Goal: Information Seeking & Learning: Learn about a topic

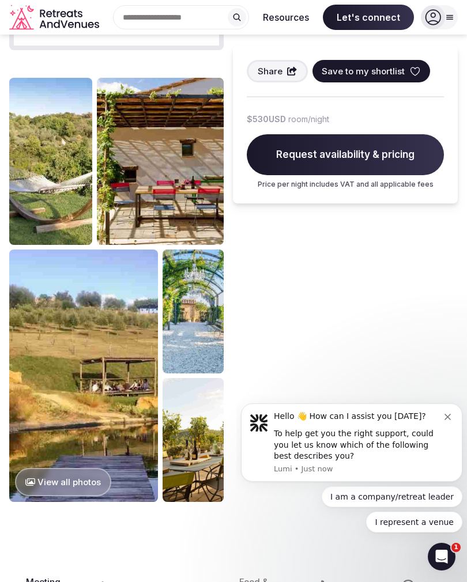
scroll to position [930, 0]
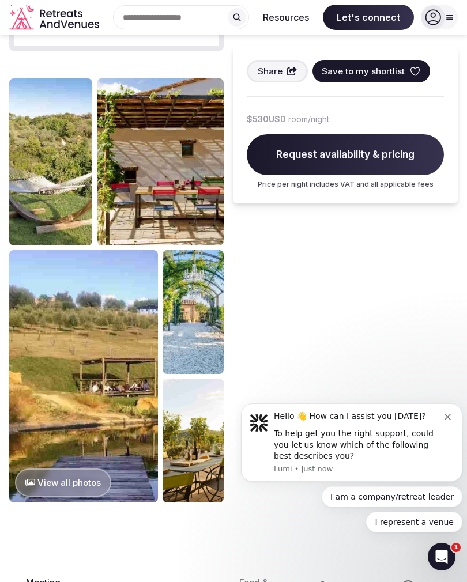
click at [46, 407] on img at bounding box center [83, 376] width 149 height 252
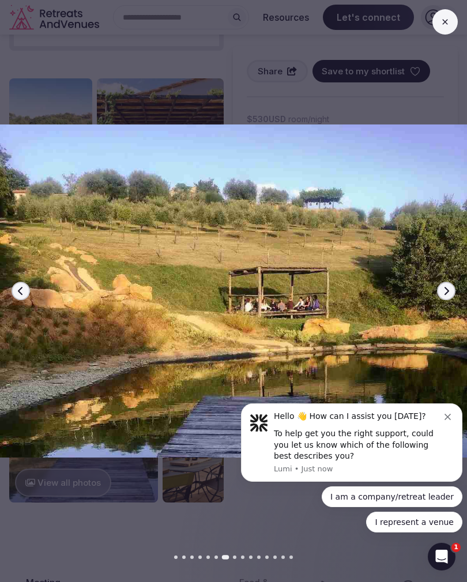
click at [445, 296] on icon "button" at bounding box center [445, 290] width 9 height 9
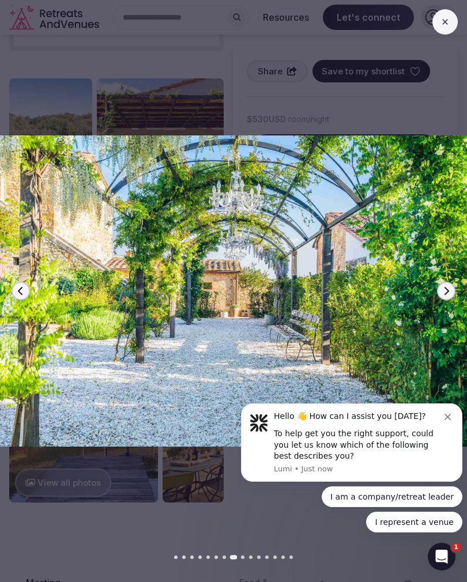
click at [441, 296] on icon "button" at bounding box center [445, 290] width 9 height 9
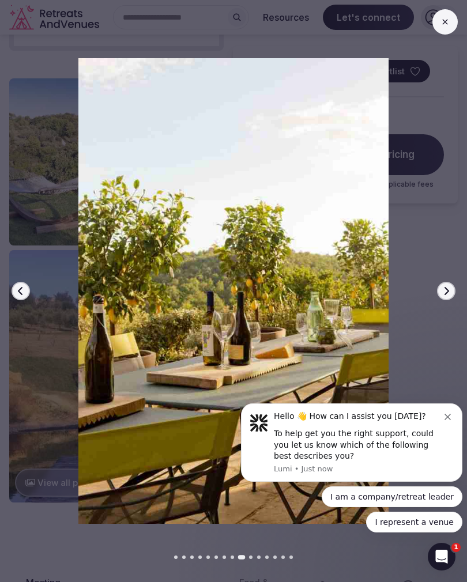
click at [433, 301] on img at bounding box center [233, 291] width 467 height 466
click at [445, 296] on icon "button" at bounding box center [445, 290] width 9 height 9
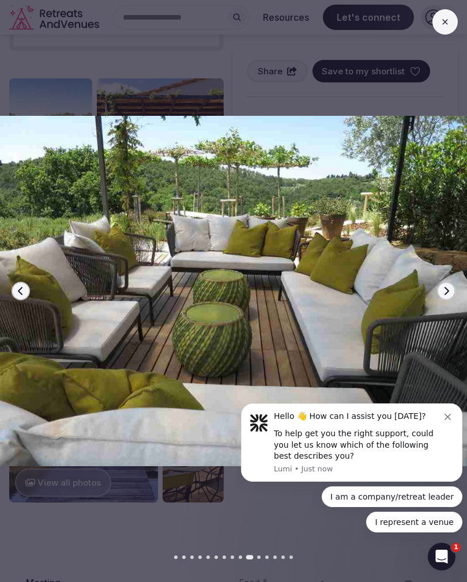
click at [441, 296] on icon "button" at bounding box center [445, 290] width 9 height 9
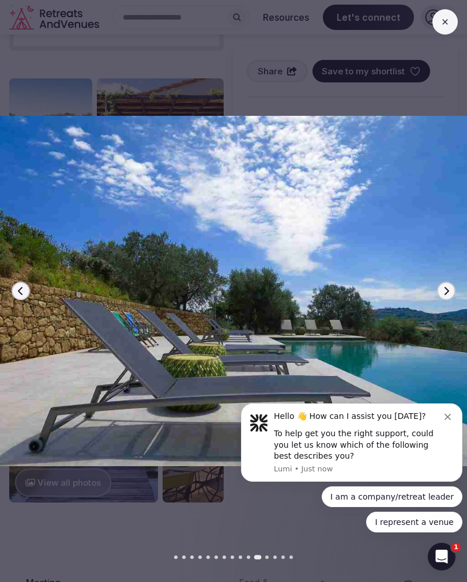
click at [440, 298] on button "Next slide" at bounding box center [446, 291] width 18 height 18
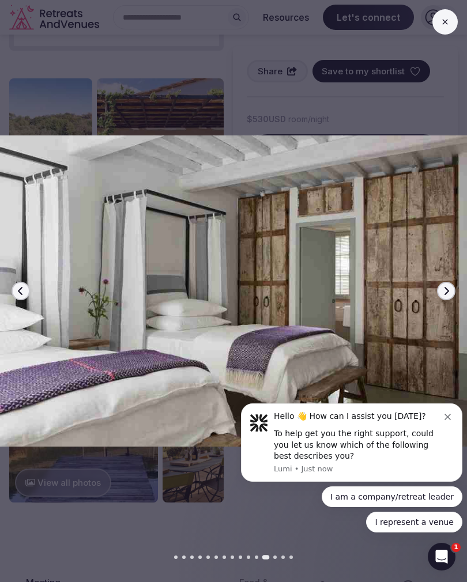
click at [453, 313] on img at bounding box center [233, 291] width 467 height 466
click at [445, 295] on icon "button" at bounding box center [446, 291] width 5 height 8
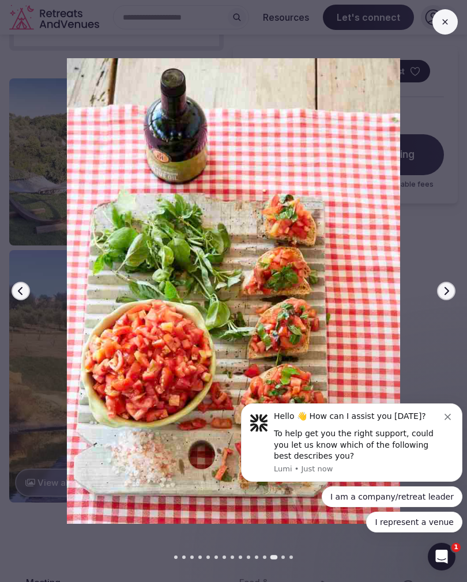
click at [442, 296] on icon "button" at bounding box center [445, 290] width 9 height 9
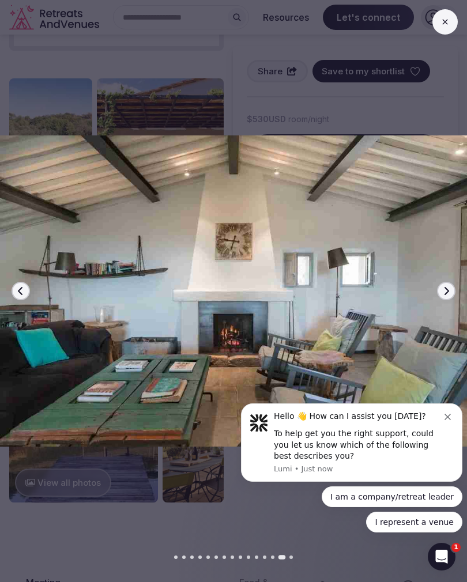
click at [26, 297] on button "Previous slide" at bounding box center [21, 291] width 18 height 18
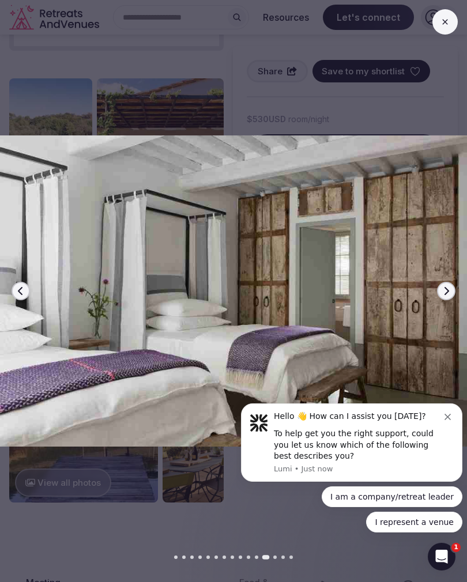
click at [28, 300] on button "Previous slide" at bounding box center [21, 291] width 18 height 18
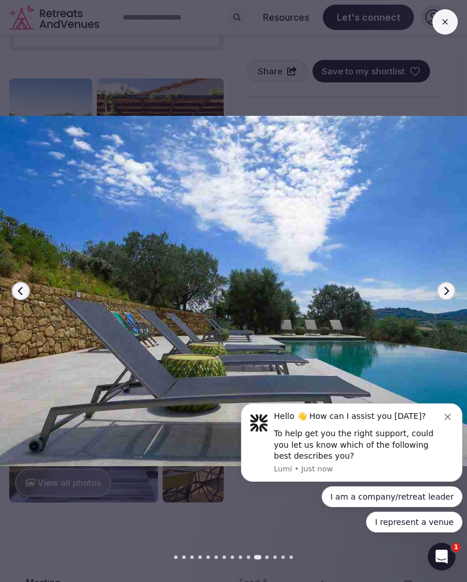
click at [448, 296] on icon "button" at bounding box center [445, 290] width 9 height 9
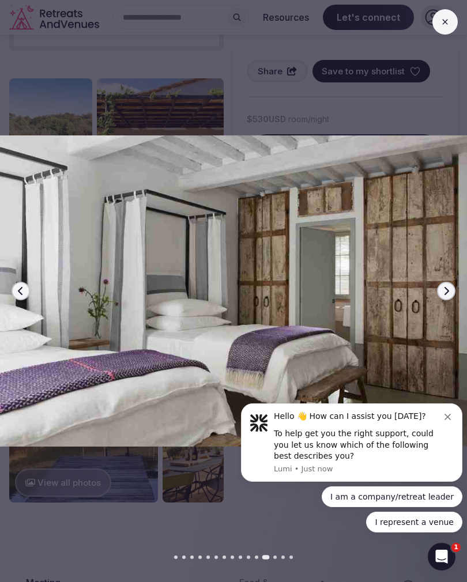
click at [442, 300] on button "Next slide" at bounding box center [446, 291] width 18 height 18
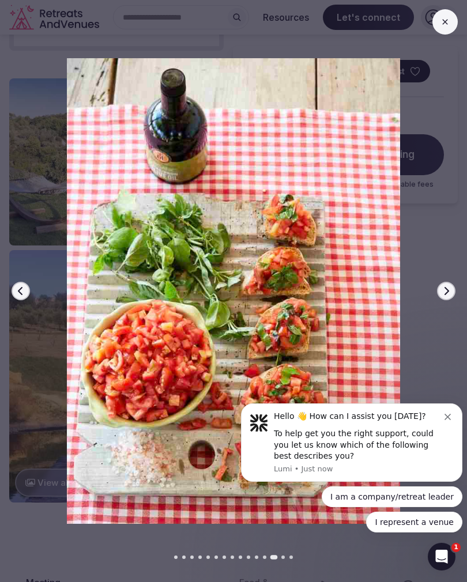
click at [442, 296] on icon "button" at bounding box center [445, 290] width 9 height 9
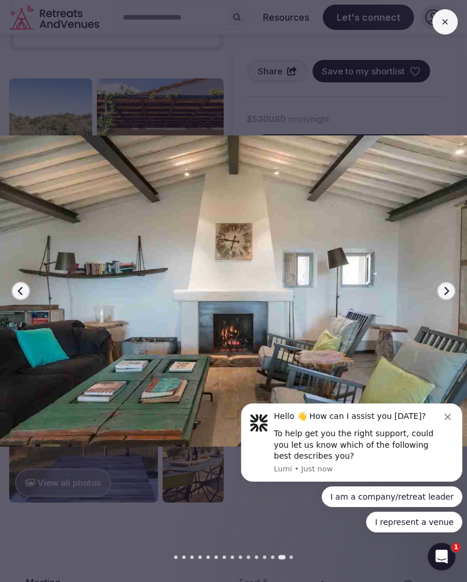
click at [442, 296] on icon "button" at bounding box center [445, 290] width 9 height 9
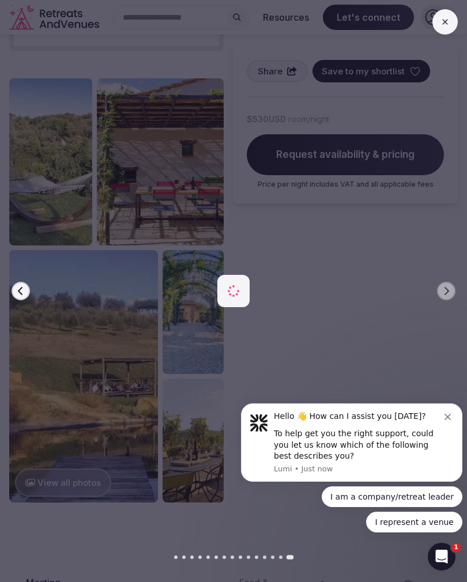
click at [445, 21] on icon at bounding box center [444, 21] width 9 height 9
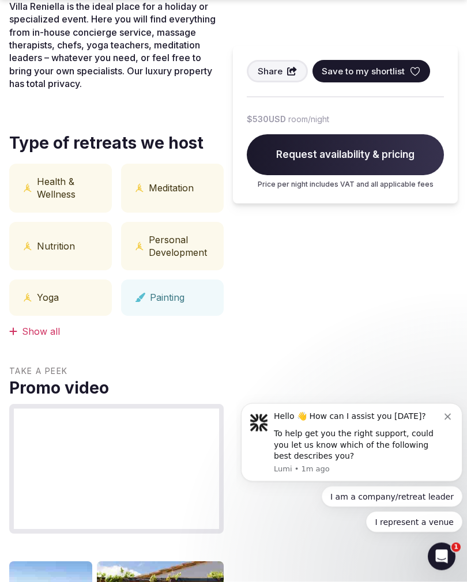
scroll to position [448, 0]
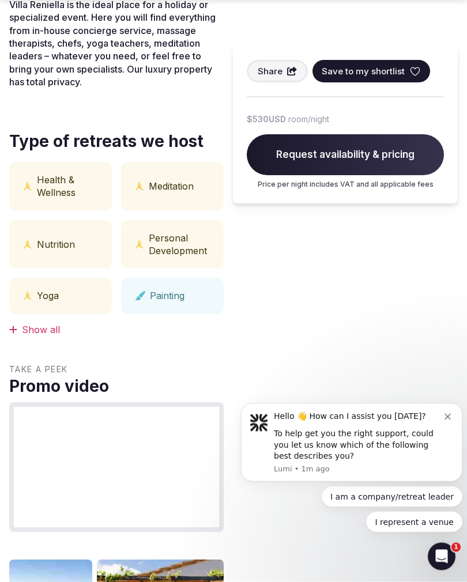
click at [75, 248] on div "Nutrition" at bounding box center [60, 245] width 103 height 49
click at [54, 237] on div "Nutrition" at bounding box center [60, 245] width 103 height 49
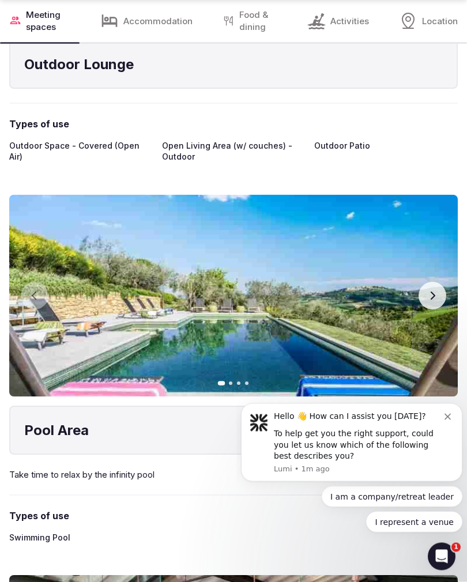
scroll to position [1806, 0]
click at [431, 296] on button "Next slide" at bounding box center [432, 296] width 28 height 28
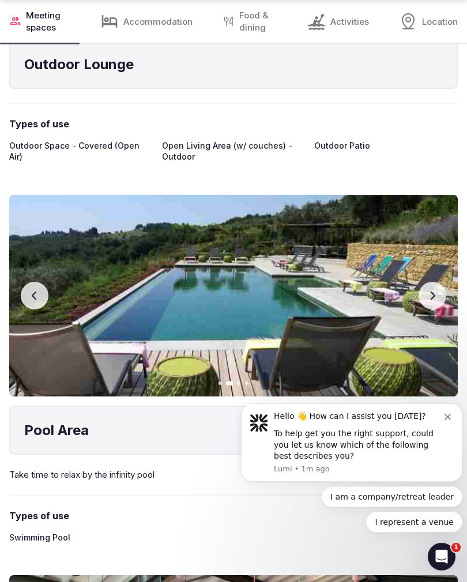
click at [433, 294] on icon "button" at bounding box center [432, 295] width 9 height 9
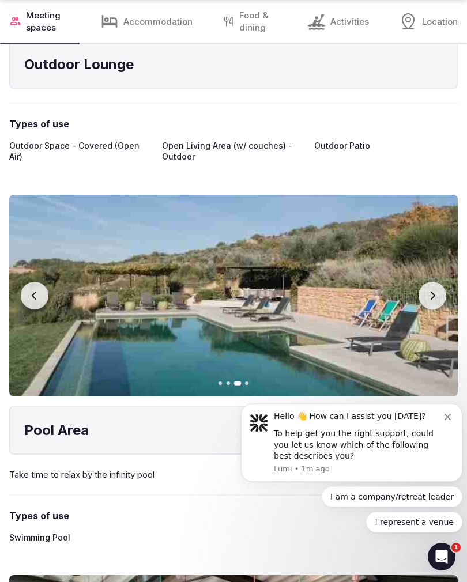
click at [423, 294] on button "Next slide" at bounding box center [432, 296] width 28 height 28
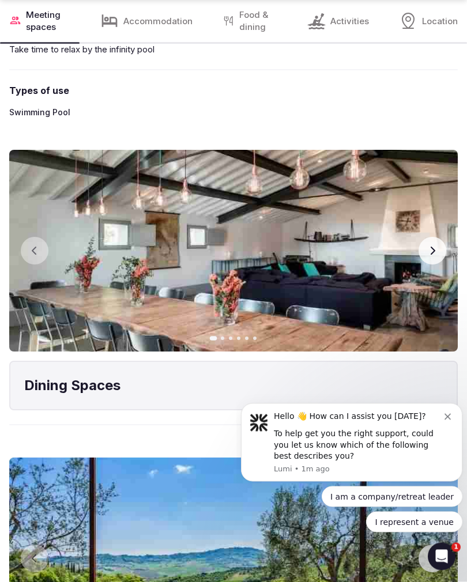
scroll to position [2272, 0]
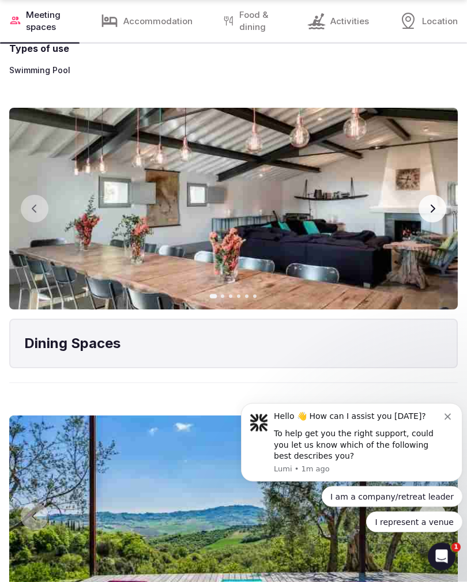
click at [426, 204] on button "Next slide" at bounding box center [432, 209] width 28 height 28
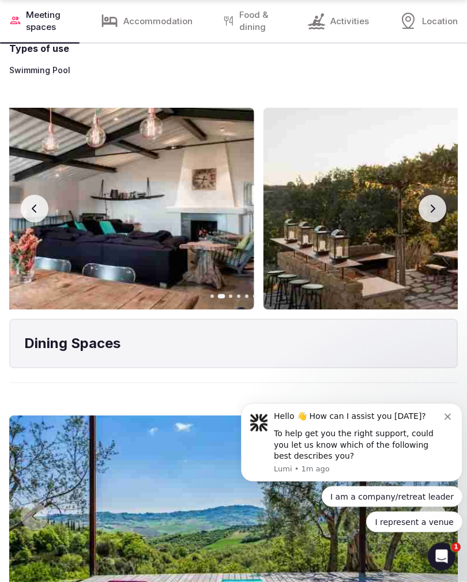
scroll to position [2273, 0]
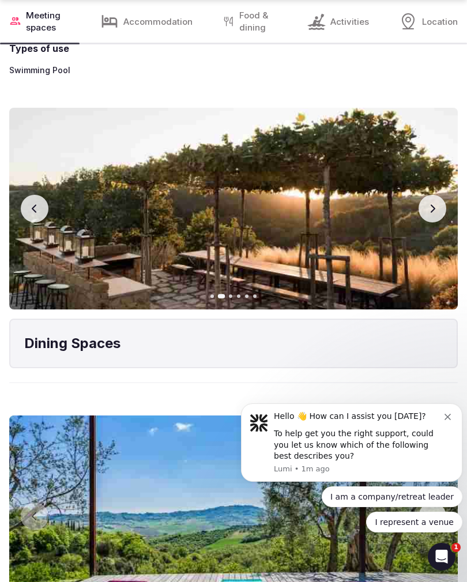
click at [426, 211] on button "Next slide" at bounding box center [432, 209] width 28 height 28
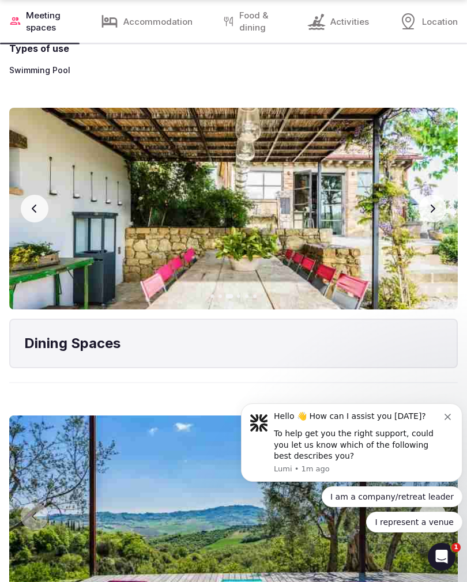
click at [430, 209] on button "Next slide" at bounding box center [432, 209] width 28 height 28
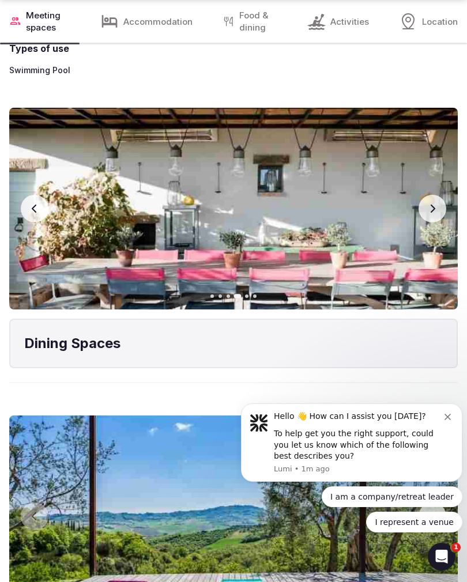
click at [430, 211] on button "Next slide" at bounding box center [432, 209] width 28 height 28
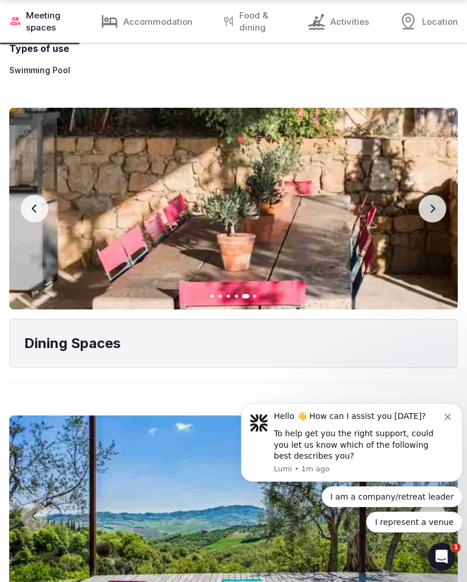
click at [432, 204] on icon "button" at bounding box center [432, 208] width 9 height 9
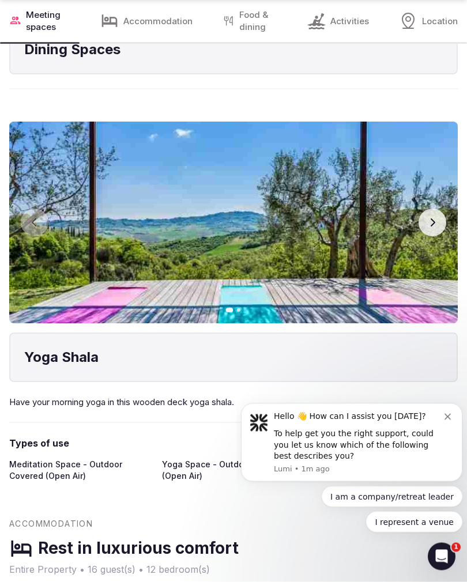
scroll to position [2584, 0]
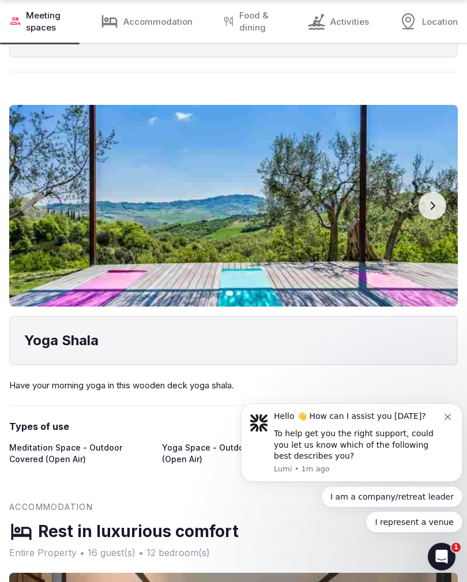
click at [428, 211] on button "Next slide" at bounding box center [432, 206] width 28 height 28
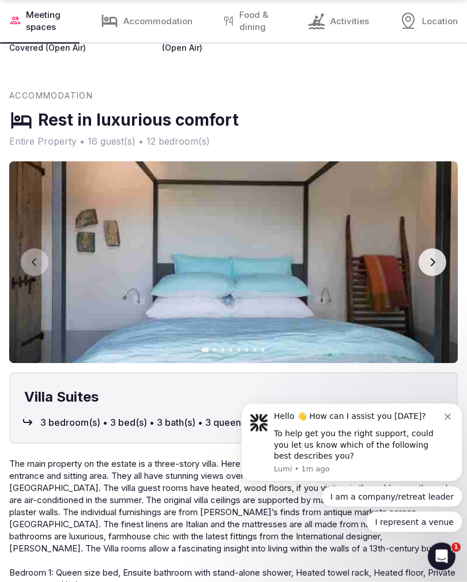
scroll to position [3008, 0]
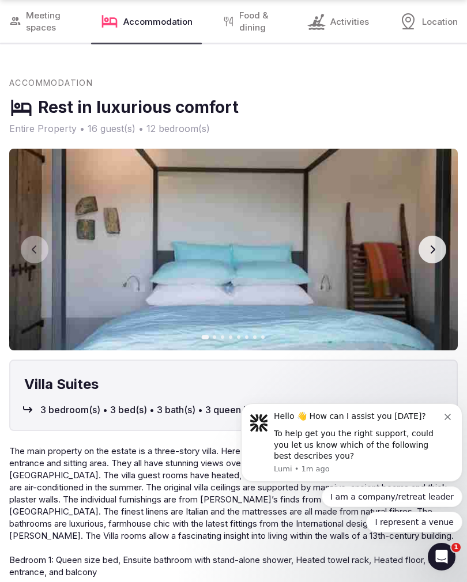
click at [425, 251] on button "Next slide" at bounding box center [432, 250] width 28 height 28
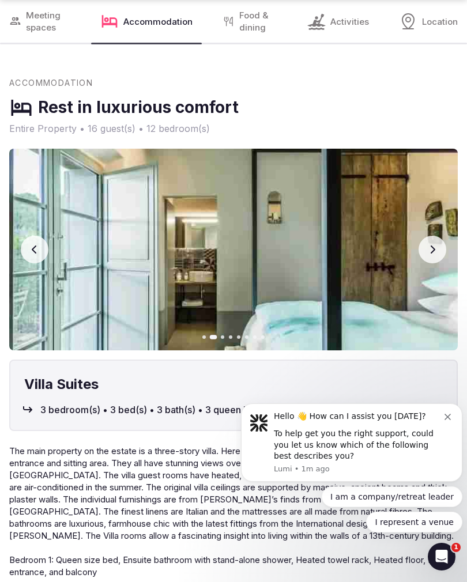
click at [431, 247] on button "Next slide" at bounding box center [432, 250] width 28 height 28
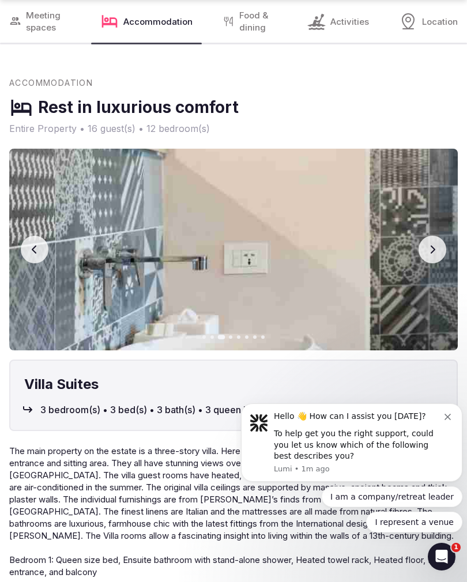
click at [433, 245] on icon "button" at bounding box center [432, 249] width 9 height 9
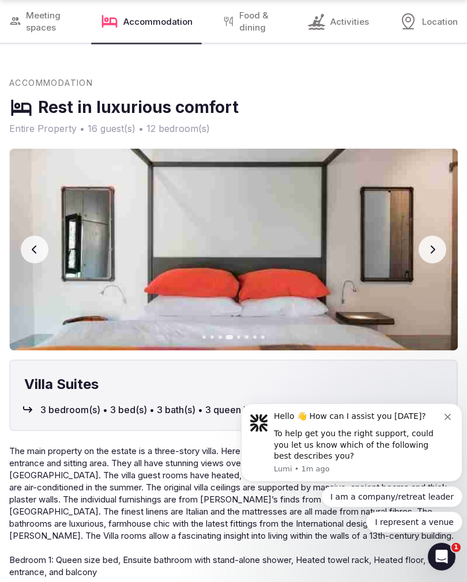
click at [430, 247] on button "Next slide" at bounding box center [432, 250] width 28 height 28
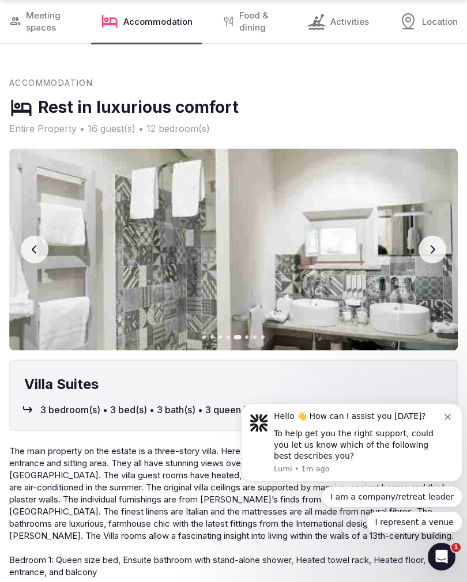
click at [432, 247] on button "Next slide" at bounding box center [432, 250] width 28 height 28
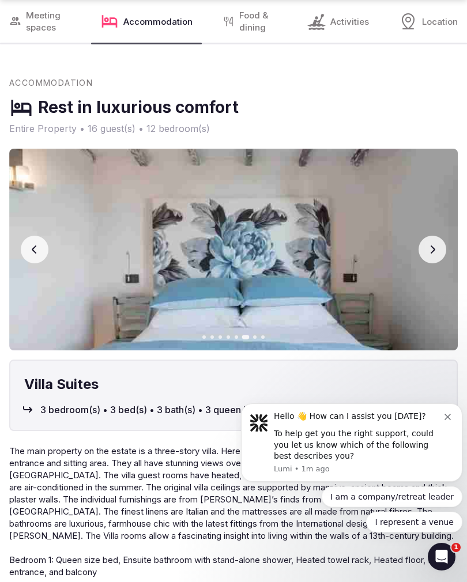
click at [433, 245] on icon "button" at bounding box center [432, 249] width 5 height 8
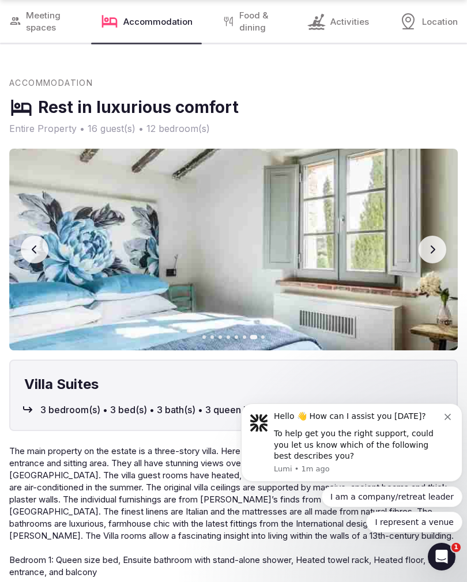
click at [433, 245] on icon "button" at bounding box center [432, 249] width 9 height 9
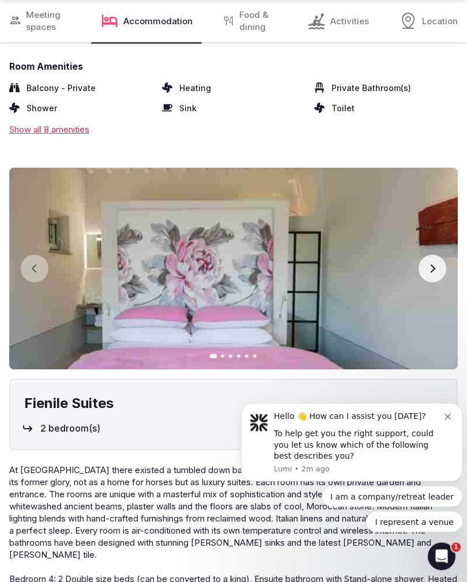
scroll to position [3628, 0]
click at [432, 263] on icon "button" at bounding box center [432, 267] width 9 height 9
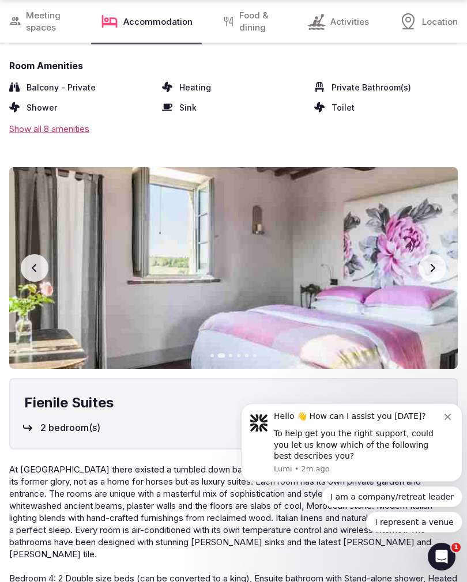
click at [432, 264] on button "Next slide" at bounding box center [432, 268] width 28 height 28
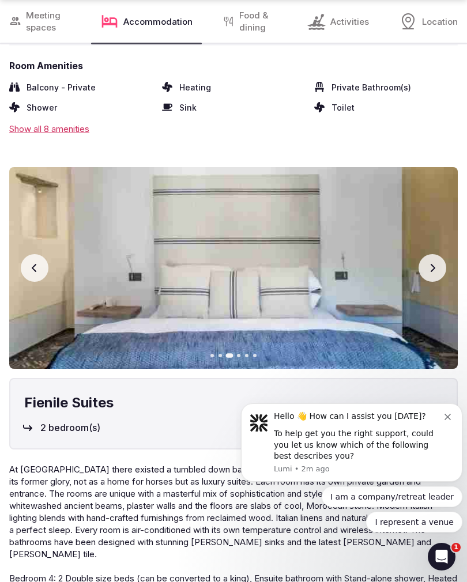
click at [438, 261] on button "Next slide" at bounding box center [432, 268] width 28 height 28
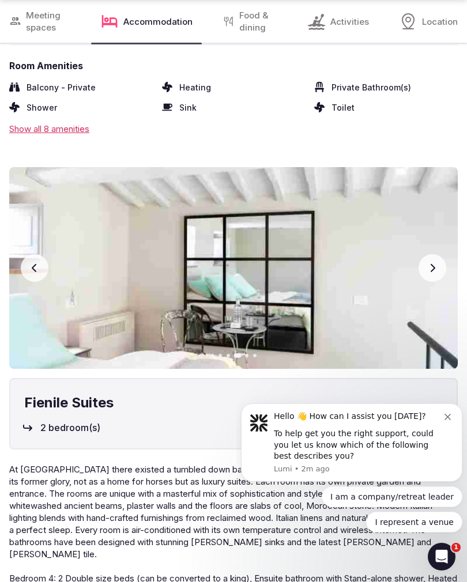
click at [436, 263] on icon "button" at bounding box center [432, 267] width 9 height 9
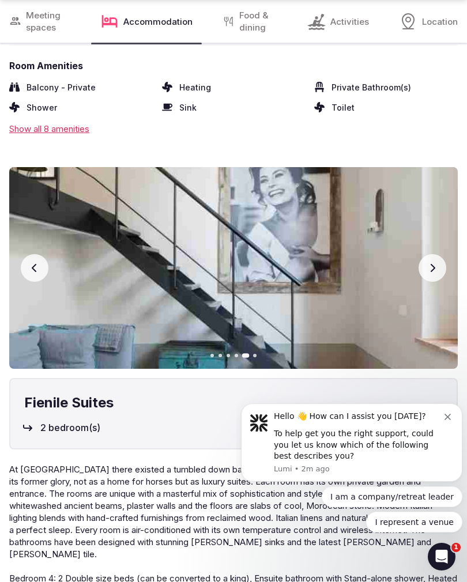
click at [426, 266] on button "Next slide" at bounding box center [432, 268] width 28 height 28
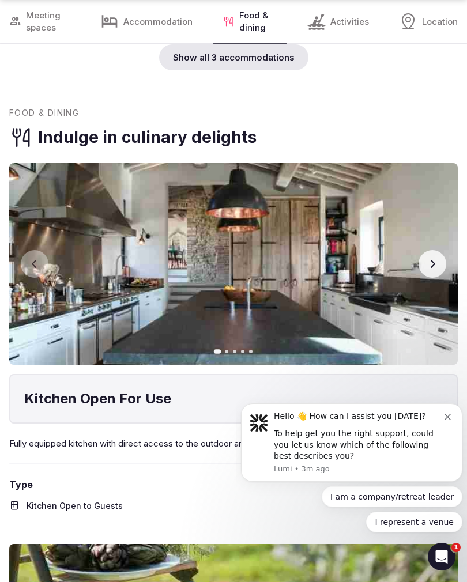
scroll to position [4332, 0]
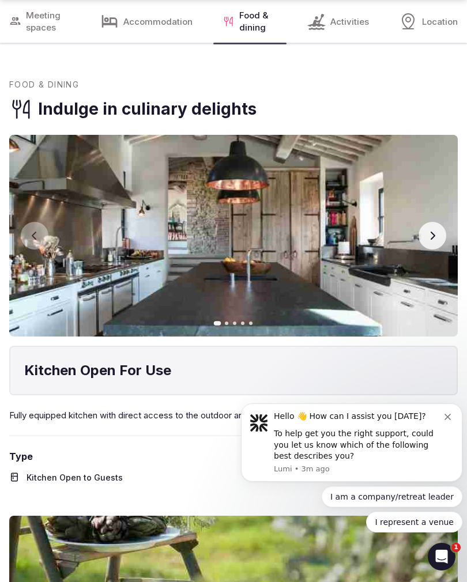
click at [429, 231] on icon "button" at bounding box center [432, 235] width 9 height 9
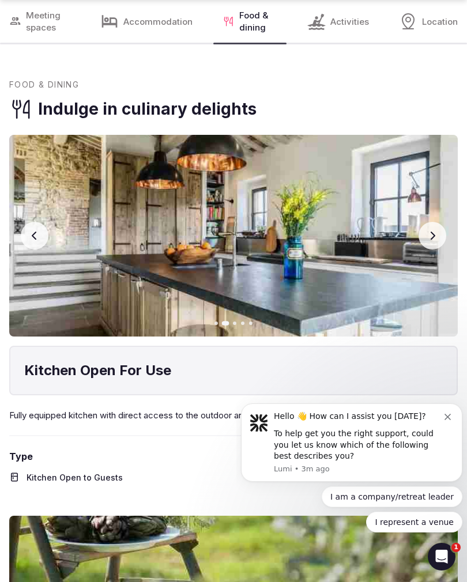
click at [435, 222] on button "Next slide" at bounding box center [432, 236] width 28 height 28
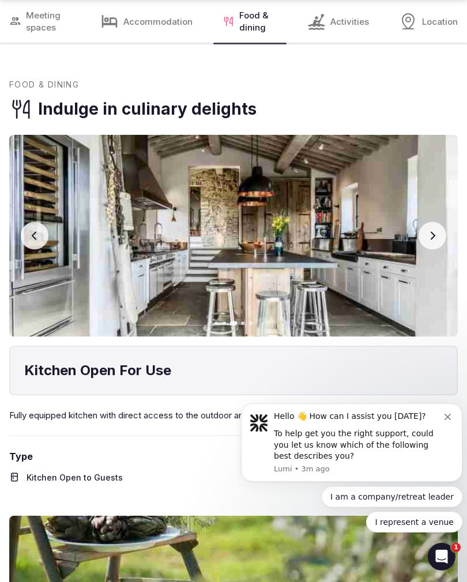
click at [433, 222] on button "Next slide" at bounding box center [432, 236] width 28 height 28
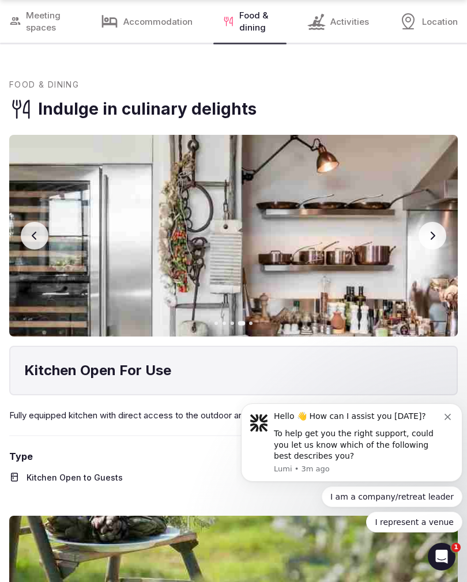
click at [434, 222] on button "Next slide" at bounding box center [432, 236] width 28 height 28
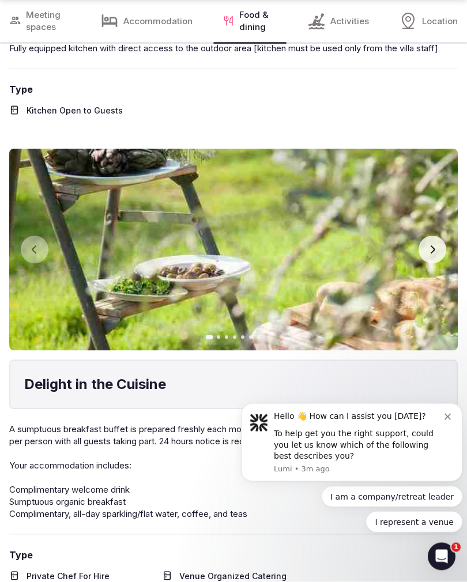
scroll to position [4701, 0]
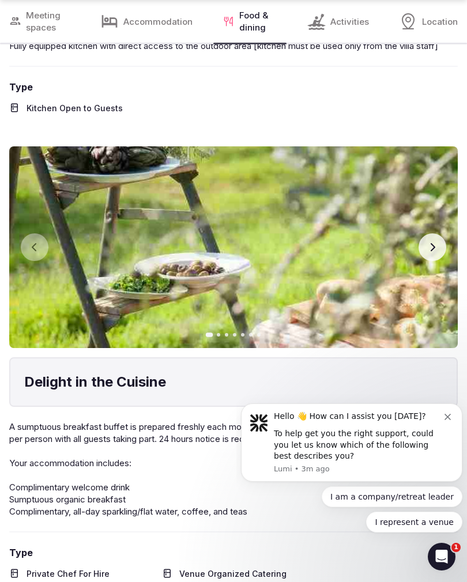
click at [435, 243] on icon "button" at bounding box center [432, 247] width 9 height 9
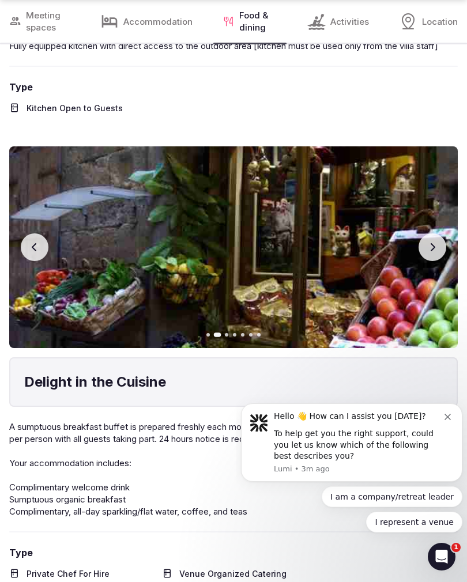
click at [437, 233] on button "Next slide" at bounding box center [432, 247] width 28 height 28
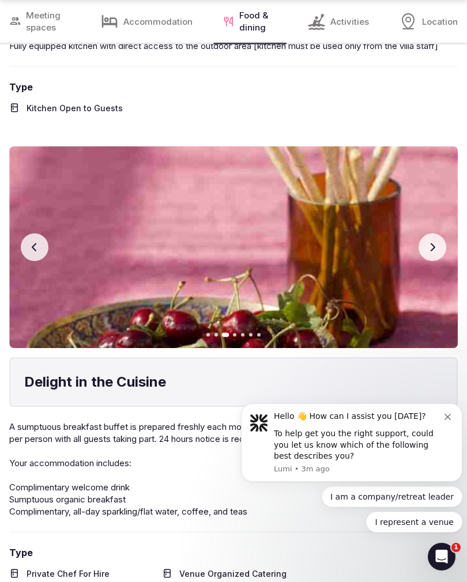
click at [433, 243] on icon "button" at bounding box center [432, 247] width 9 height 9
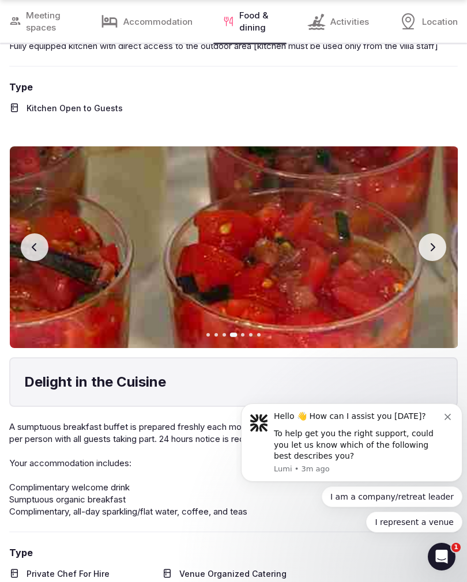
click at [433, 233] on button "Next slide" at bounding box center [432, 247] width 28 height 28
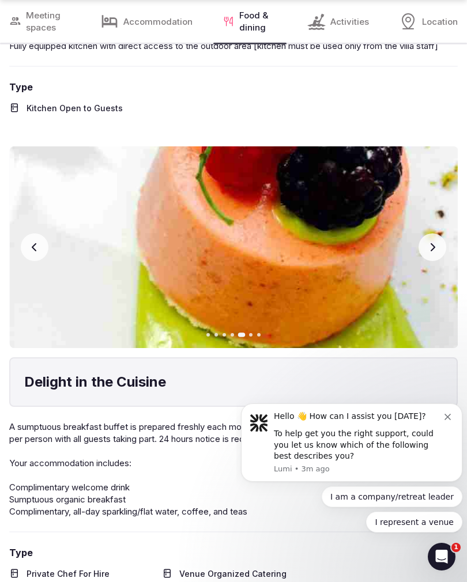
click at [434, 243] on icon "button" at bounding box center [432, 247] width 9 height 9
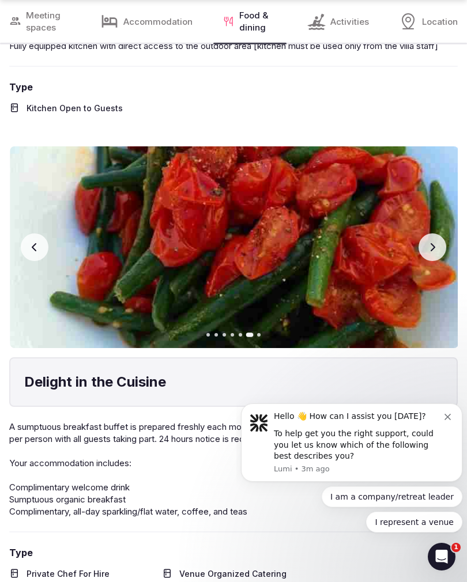
click at [432, 233] on button "Next slide" at bounding box center [432, 247] width 28 height 28
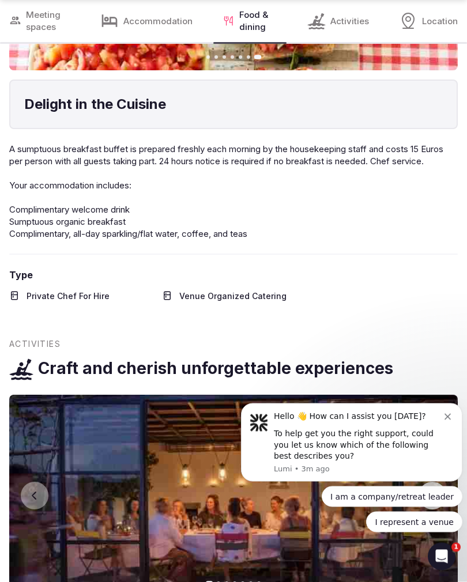
scroll to position [4979, 0]
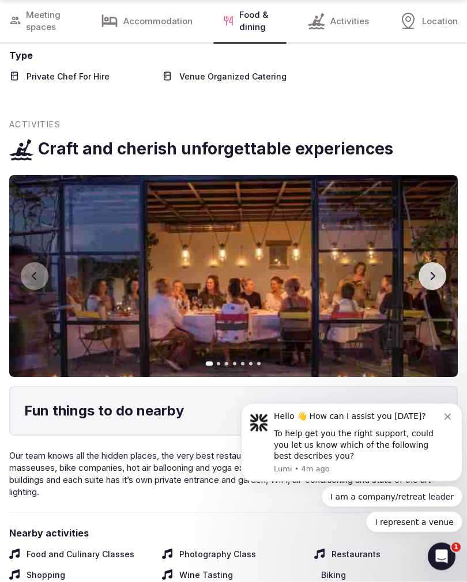
click at [440, 263] on button "Next slide" at bounding box center [432, 277] width 28 height 28
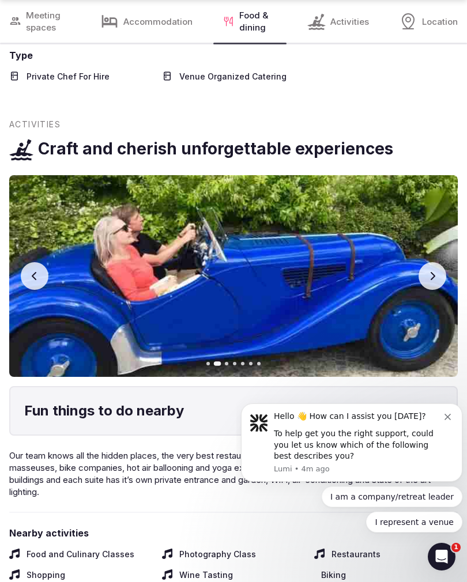
click at [434, 271] on icon "button" at bounding box center [432, 275] width 9 height 9
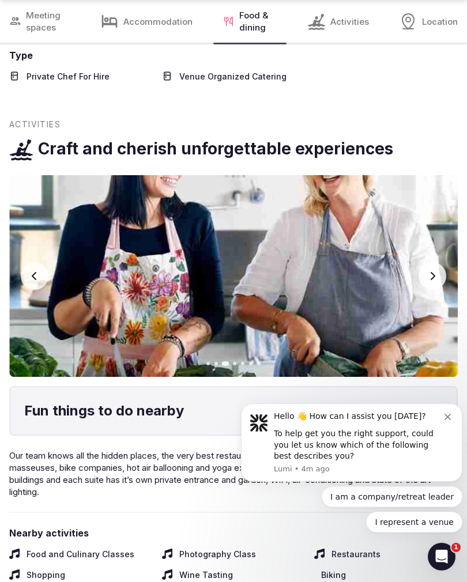
click at [437, 262] on button "Next slide" at bounding box center [432, 276] width 28 height 28
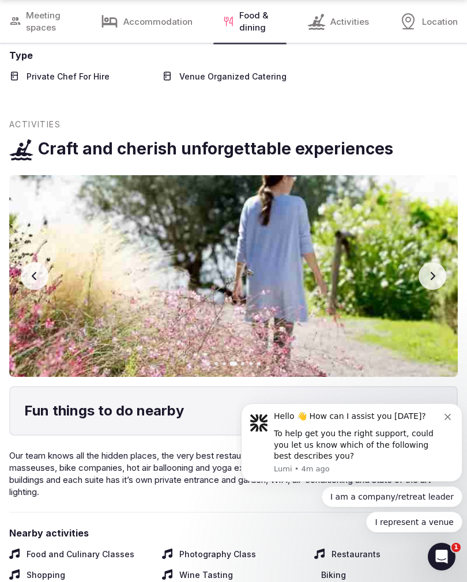
click at [442, 262] on button "Next slide" at bounding box center [432, 276] width 28 height 28
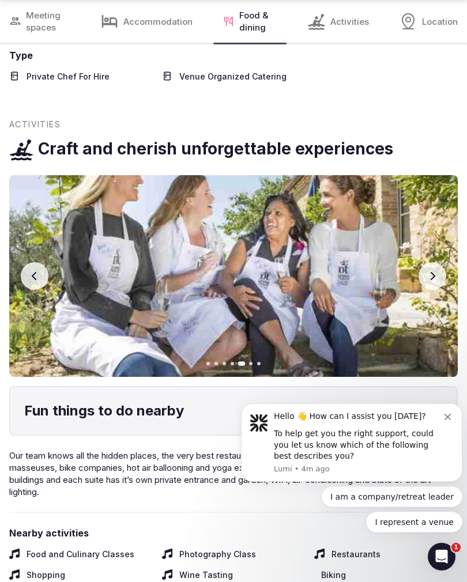
click at [436, 271] on icon "button" at bounding box center [432, 275] width 9 height 9
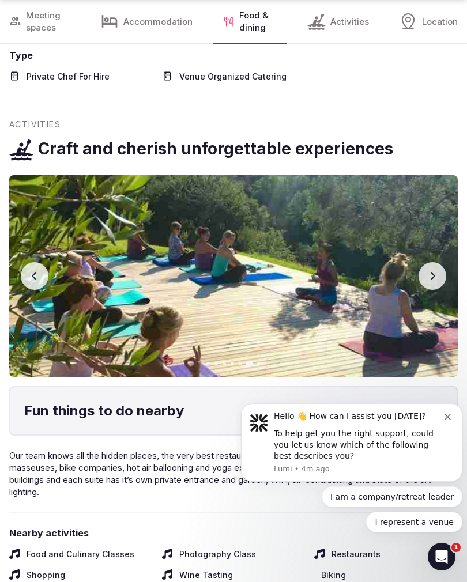
click at [434, 271] on icon "button" at bounding box center [432, 275] width 9 height 9
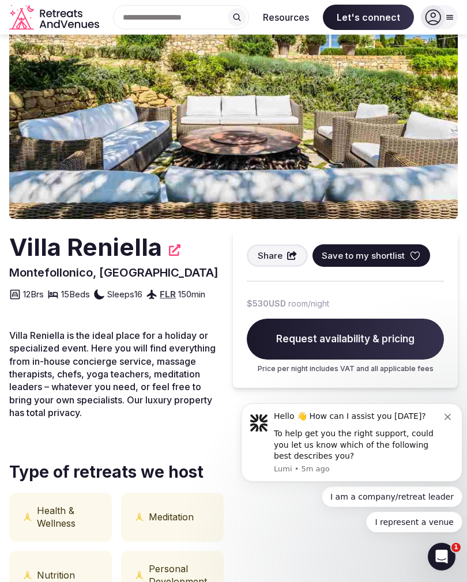
scroll to position [0, 0]
